Goal: Browse casually

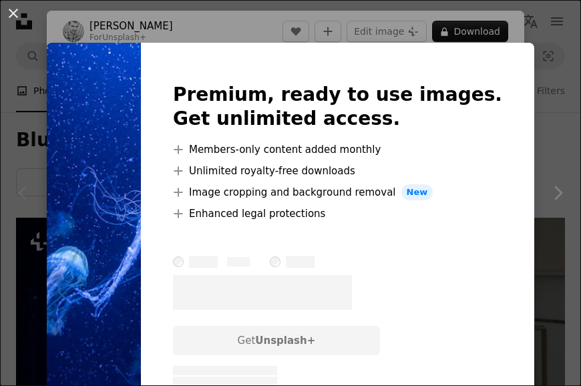
scroll to position [152, 0]
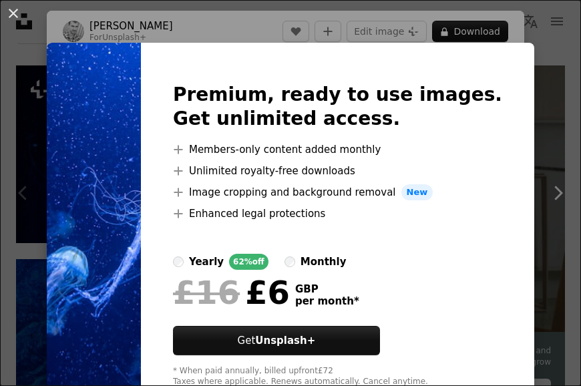
click at [13, 92] on div "An X shape Premium, ready to use images. Get unlimited access. A plus sign Memb…" at bounding box center [290, 193] width 581 height 386
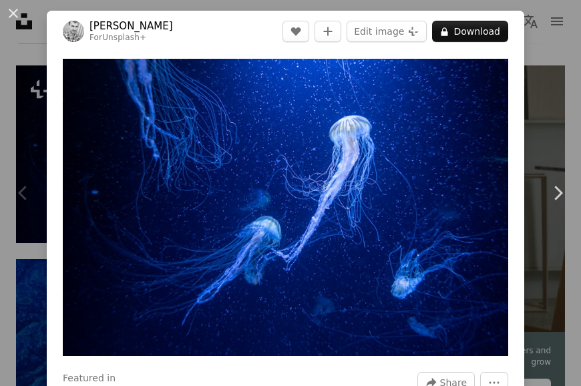
click at [12, 11] on button "An X shape" at bounding box center [13, 13] width 16 height 16
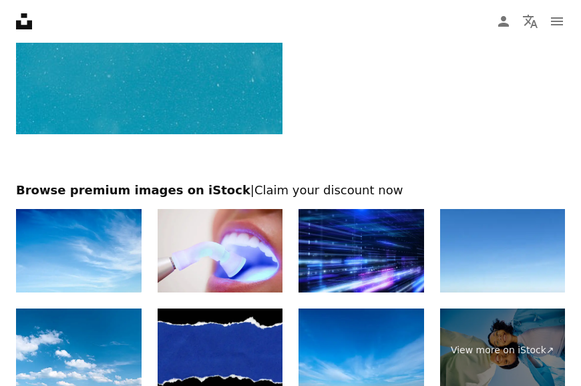
scroll to position [3205, 0]
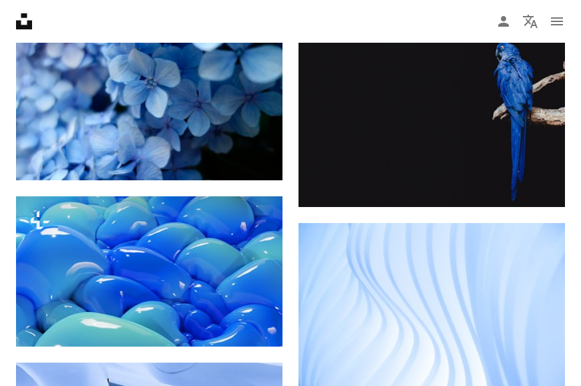
scroll to position [8028, 0]
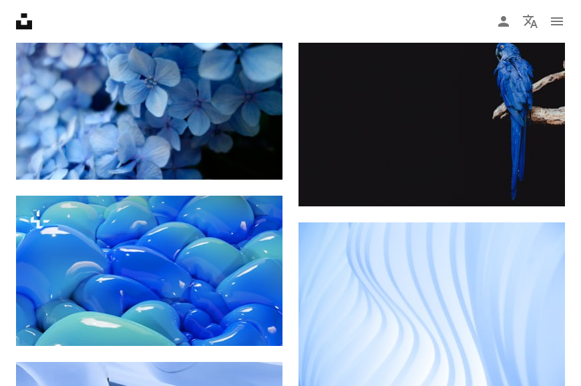
click at [51, 80] on img at bounding box center [149, 91] width 266 height 178
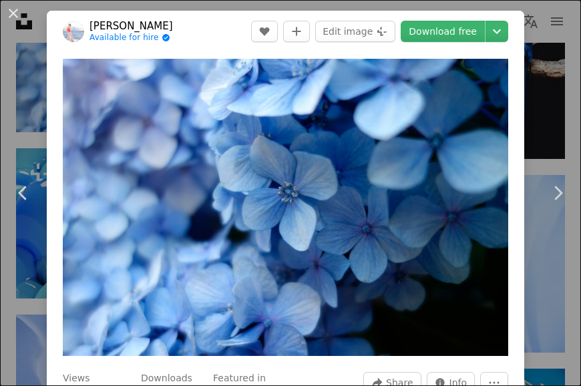
click at [553, 124] on div "An X shape Chevron left Chevron right TOMOKO UJI Available for hire A checkmark…" at bounding box center [290, 193] width 581 height 386
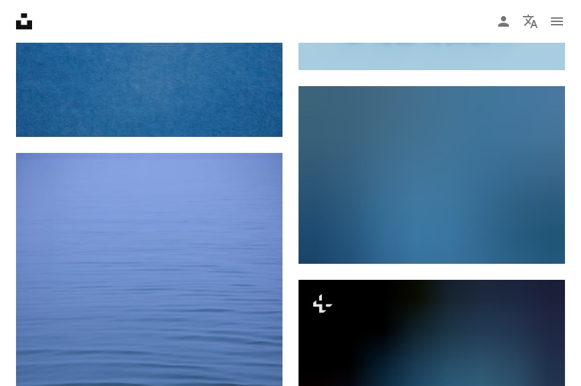
scroll to position [9412, 0]
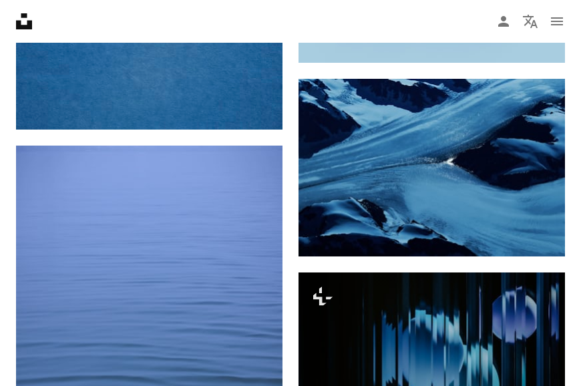
click at [486, 165] on img at bounding box center [431, 168] width 266 height 178
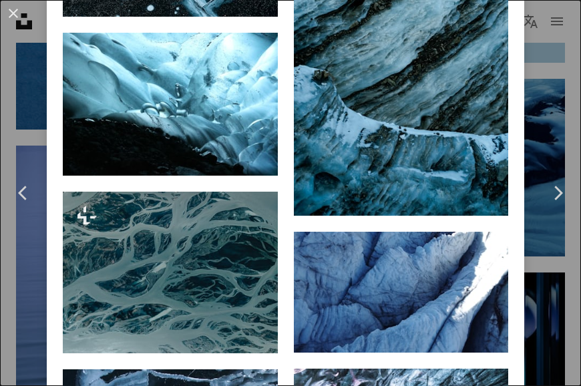
scroll to position [1088, 0]
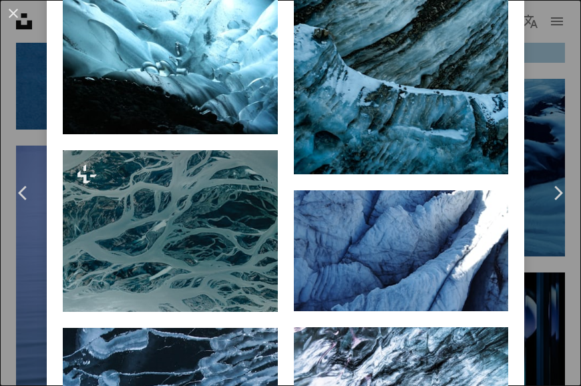
click at [13, 198] on link "Chevron left" at bounding box center [23, 193] width 47 height 128
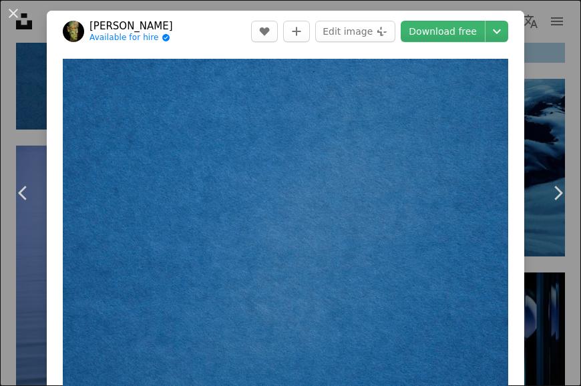
click at [550, 153] on div "An X shape Chevron left Chevron right engin akyurt Available for hire A checkma…" at bounding box center [290, 193] width 581 height 386
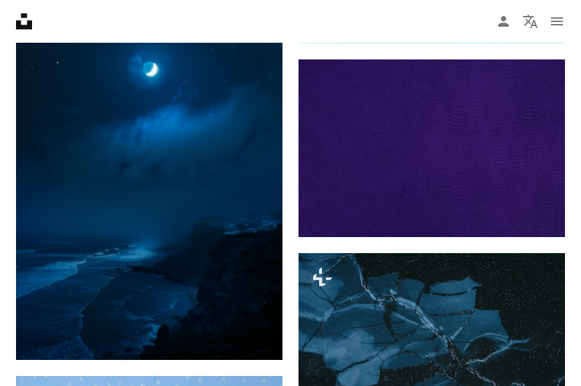
scroll to position [10012, 0]
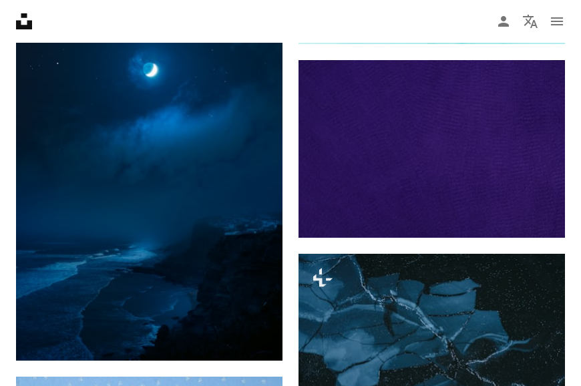
click at [475, 322] on img at bounding box center [431, 354] width 266 height 200
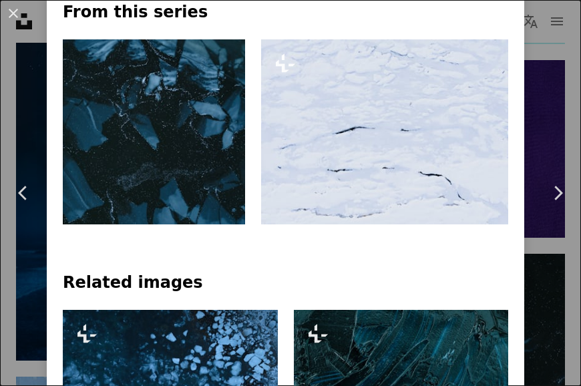
scroll to position [598, 0]
